Goal: Task Accomplishment & Management: Use online tool/utility

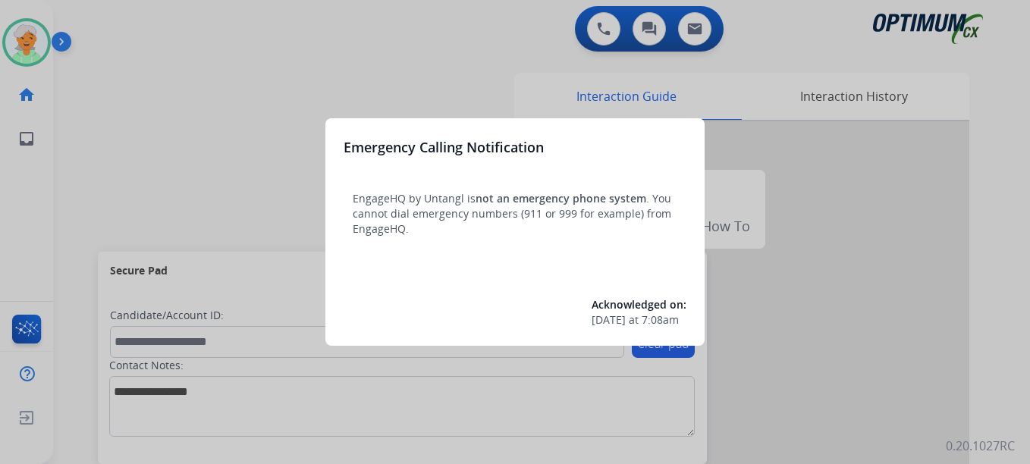
click at [22, 48] on div at bounding box center [515, 232] width 1030 height 464
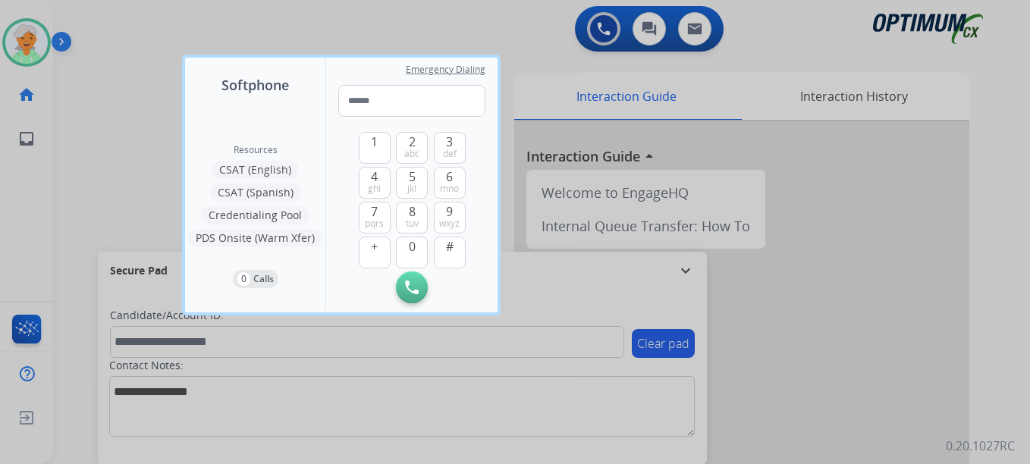
click at [22, 48] on div at bounding box center [515, 232] width 1030 height 464
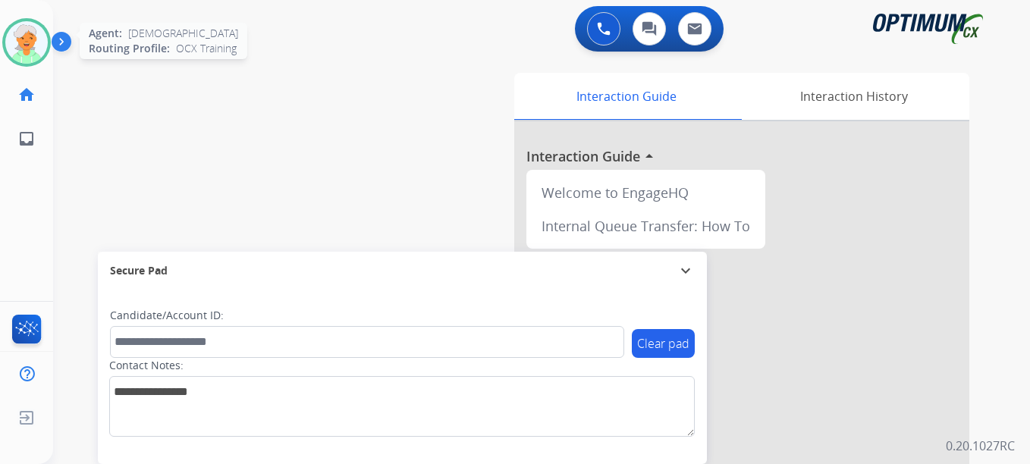
click at [20, 47] on img at bounding box center [26, 42] width 42 height 42
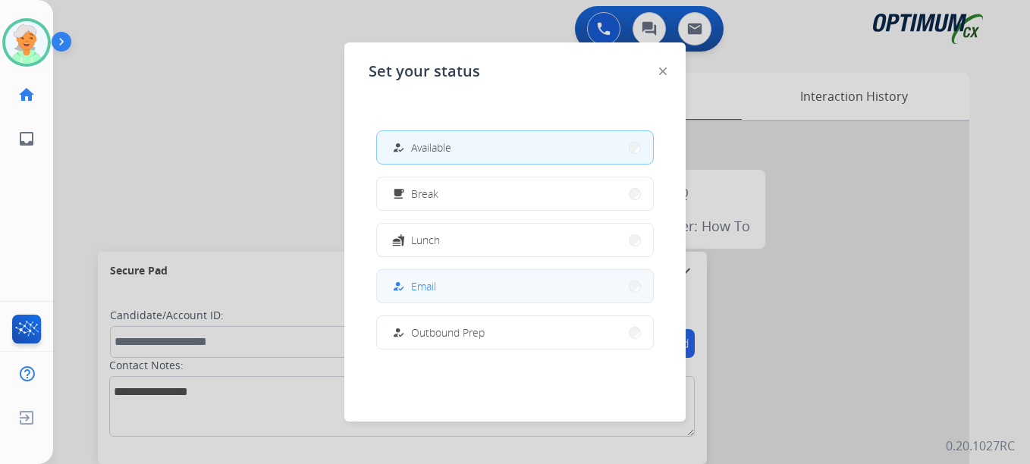
click at [455, 290] on button "how_to_reg Email" at bounding box center [515, 286] width 276 height 33
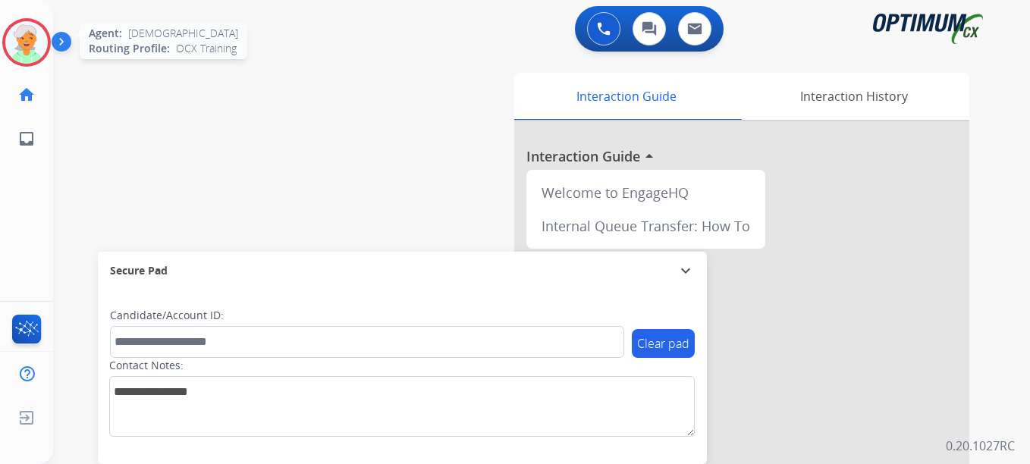
click at [42, 36] on img at bounding box center [26, 42] width 42 height 42
